Goal: Answer question/provide support

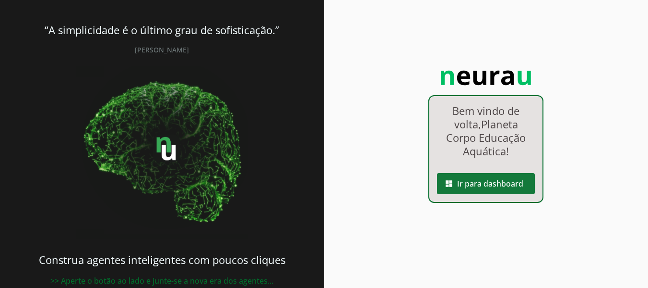
click at [456, 181] on span at bounding box center [486, 183] width 98 height 23
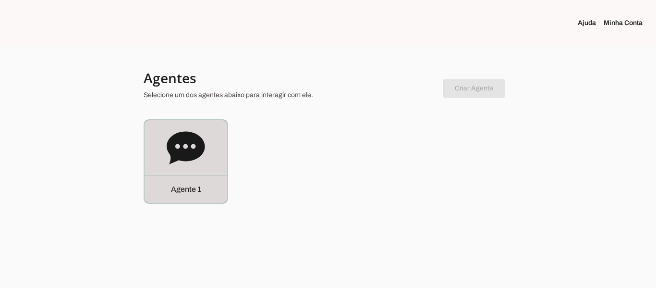
click at [186, 189] on p "Agente 1" at bounding box center [186, 189] width 30 height 12
